Goal: Task Accomplishment & Management: Manage account settings

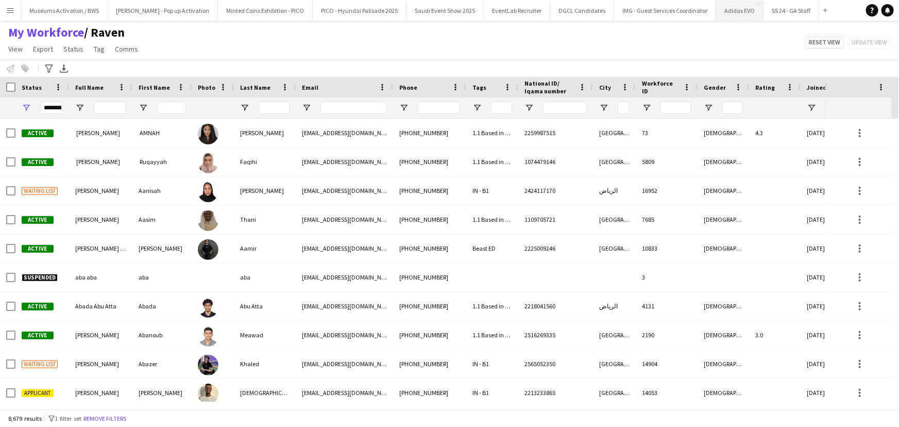
click at [716, 11] on button "Adidas EVO Close" at bounding box center [739, 11] width 47 height 20
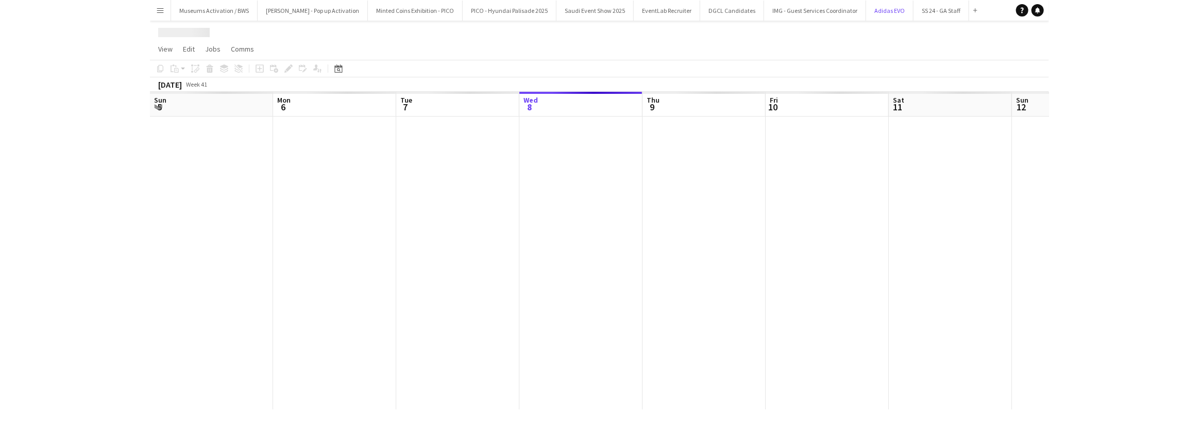
scroll to position [0, 246]
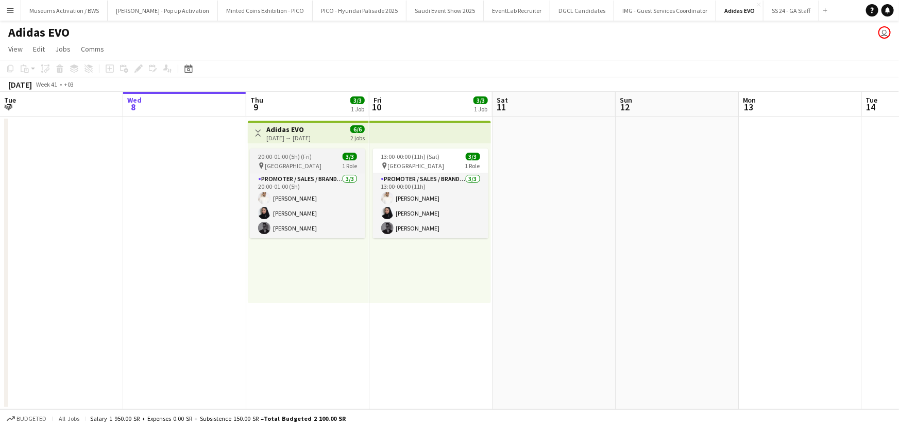
click at [331, 154] on div "20:00-01:00 (5h) (Fri) 3/3" at bounding box center [307, 156] width 115 height 8
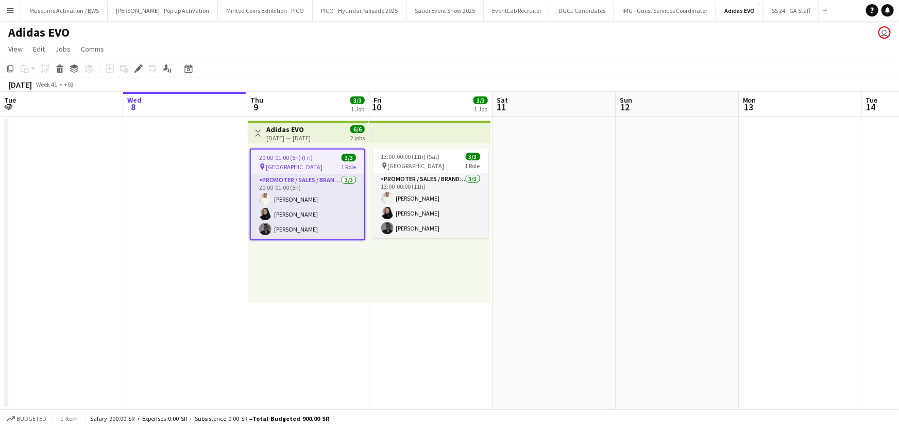
click at [359, 126] on span "6/6" at bounding box center [357, 129] width 14 height 8
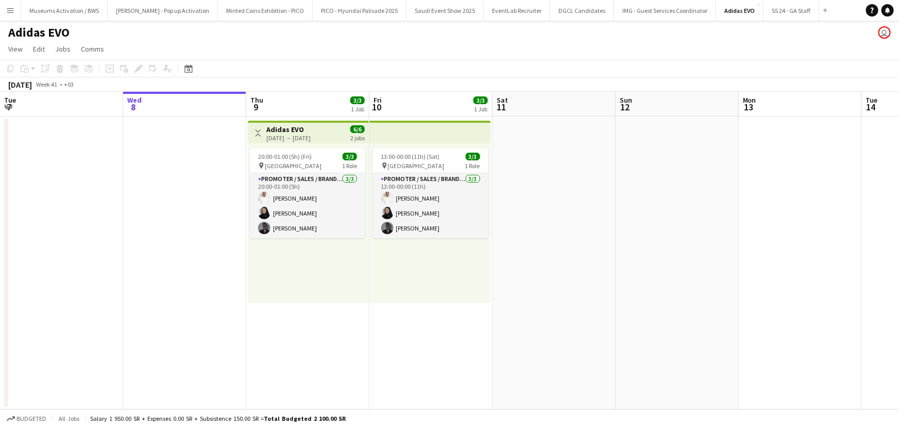
click at [379, 268] on div "13:00-00:00 (11h) (Sat) 3/3 pin [GEOGRAPHIC_DATA] 1 Role Promoter / Sales / Bra…" at bounding box center [430, 223] width 122 height 160
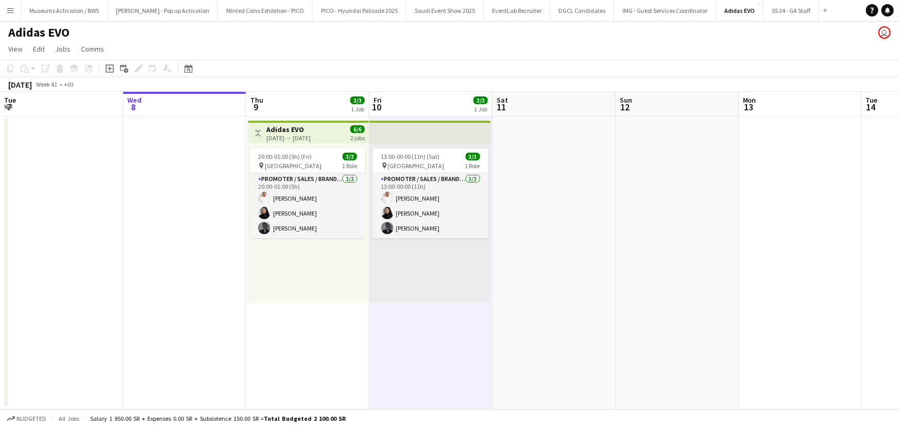
click at [323, 274] on div "20:00-01:00 (5h) (Fri) 3/3 pin [GEOGRAPHIC_DATA] 1 Role Promoter / Sales / Bran…" at bounding box center [308, 223] width 121 height 160
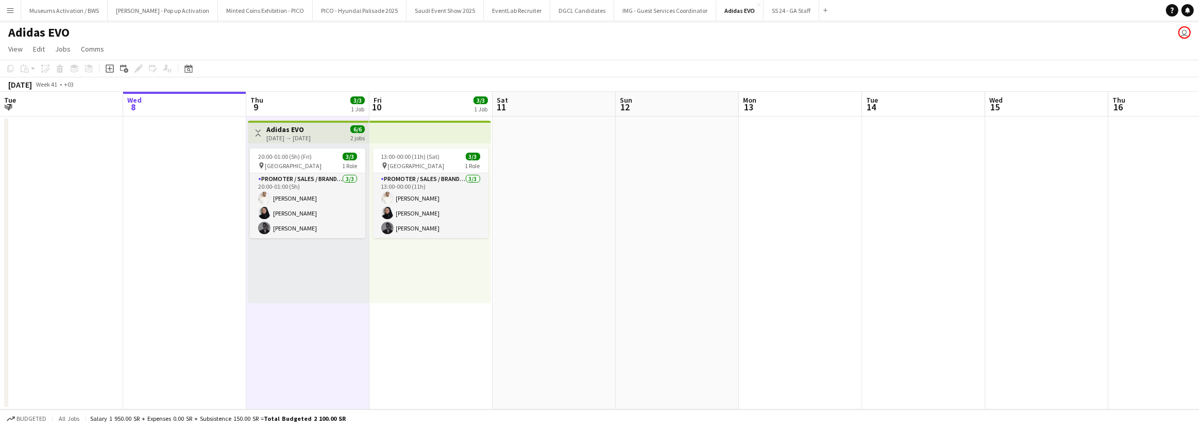
click at [387, 288] on div "13:00-00:00 (11h) (Sat) 3/3 pin [GEOGRAPHIC_DATA] 1 Role Promoter / Sales / Bra…" at bounding box center [430, 223] width 122 height 160
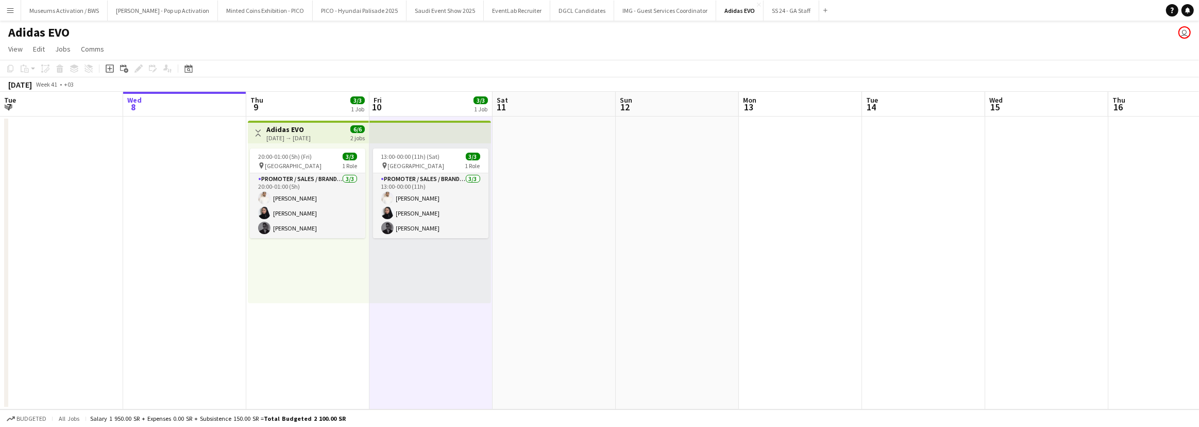
click at [218, 244] on app-date-cell at bounding box center [184, 262] width 123 height 293
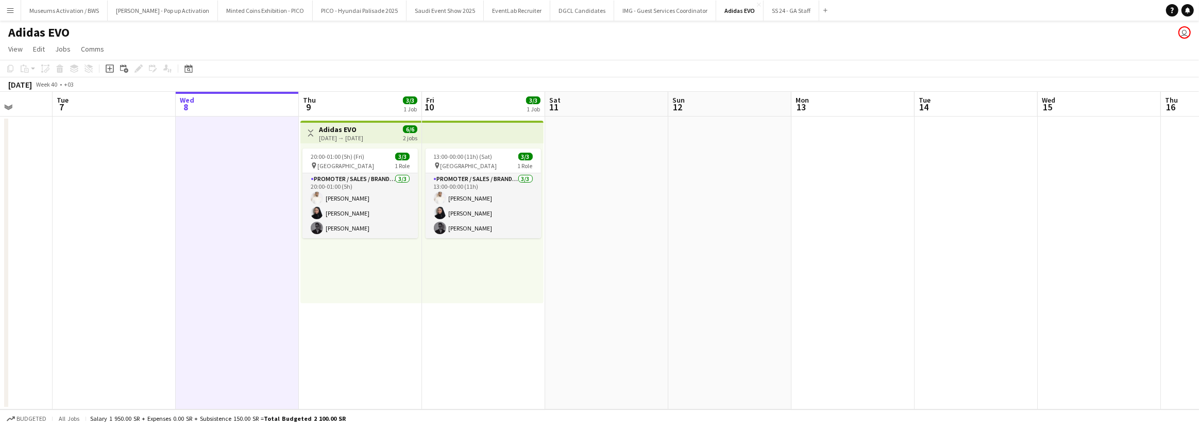
scroll to position [0, 310]
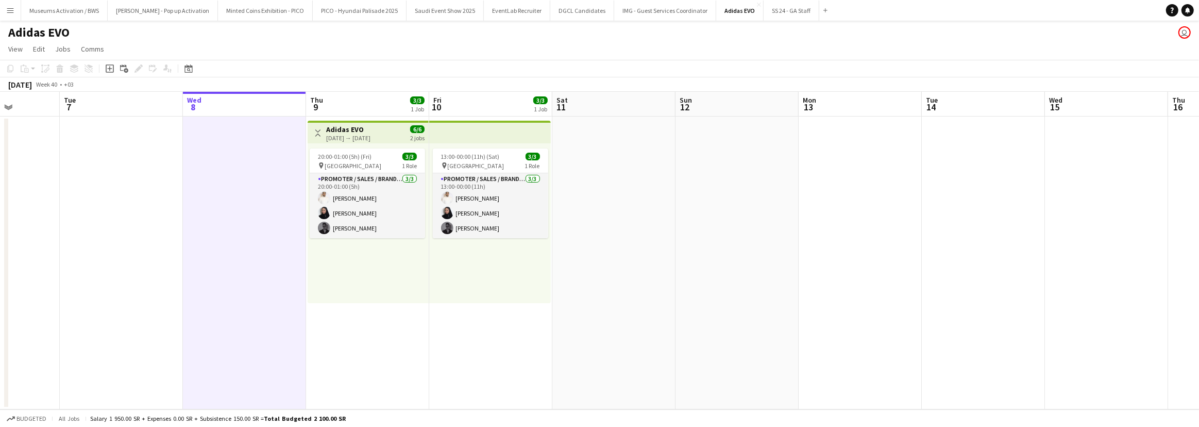
drag, startPoint x: 247, startPoint y: 215, endPoint x: 428, endPoint y: 171, distance: 185.8
click at [428, 171] on app-calendar-viewport "Sat 4 Sun 5 Mon 6 Tue 7 Wed 8 Thu 9 3/3 1 Job Fri 10 3/3 1 Job Sat 11 Sun 12 Mo…" at bounding box center [599, 250] width 1199 height 317
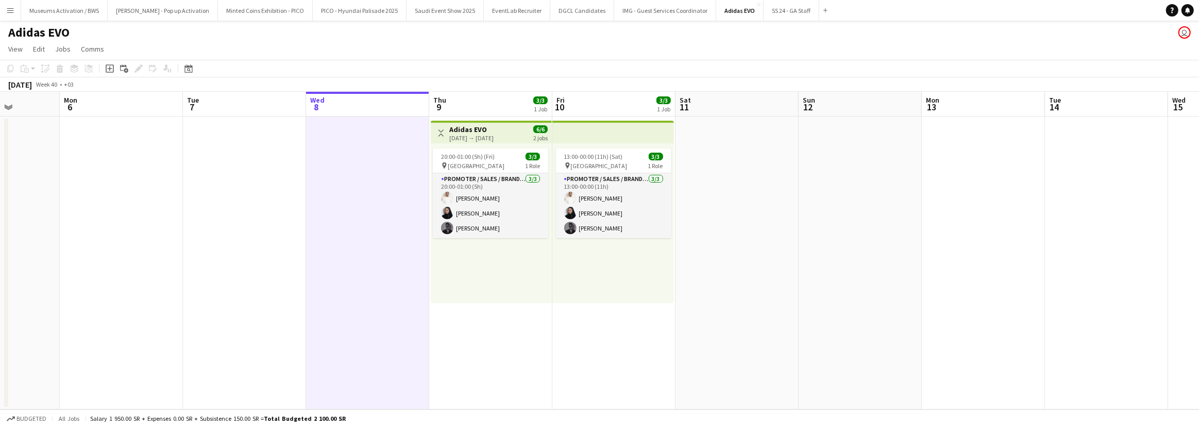
scroll to position [0, 309]
click at [497, 268] on div "20:00-01:00 (5h) (Fri) 3/3 pin [GEOGRAPHIC_DATA] 1 Role Promoter / Sales / Bran…" at bounding box center [491, 223] width 121 height 160
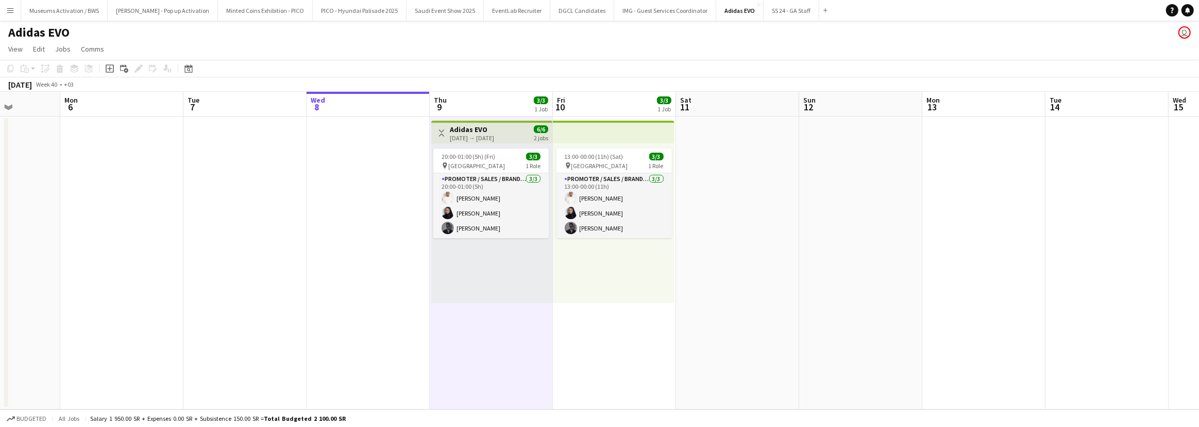
click at [564, 268] on div "13:00-00:00 (11h) (Sat) 3/3 pin [GEOGRAPHIC_DATA] 1 Role Promoter / Sales / Bra…" at bounding box center [614, 223] width 122 height 160
